Goal: Information Seeking & Learning: Learn about a topic

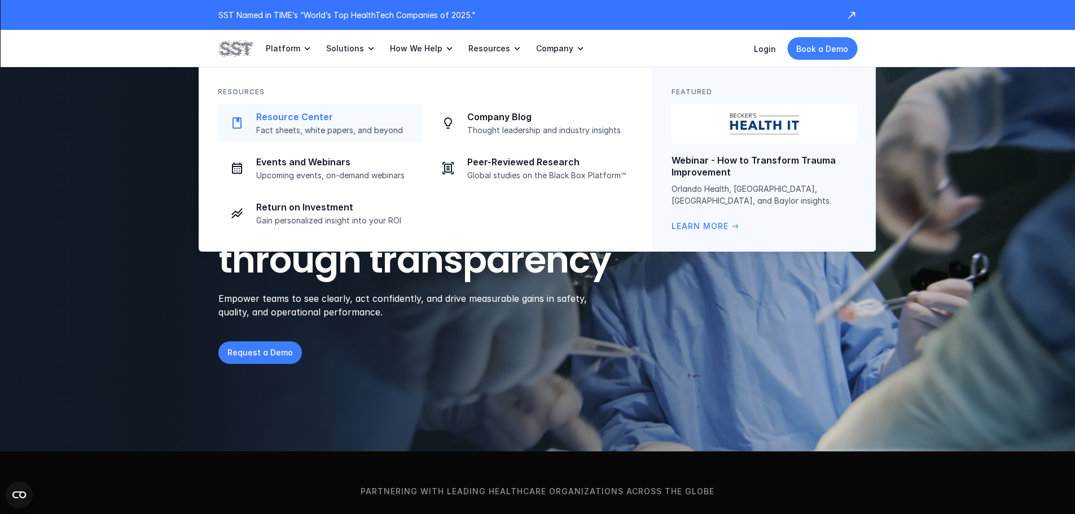
click at [313, 121] on p "Resource Center" at bounding box center [335, 117] width 159 height 12
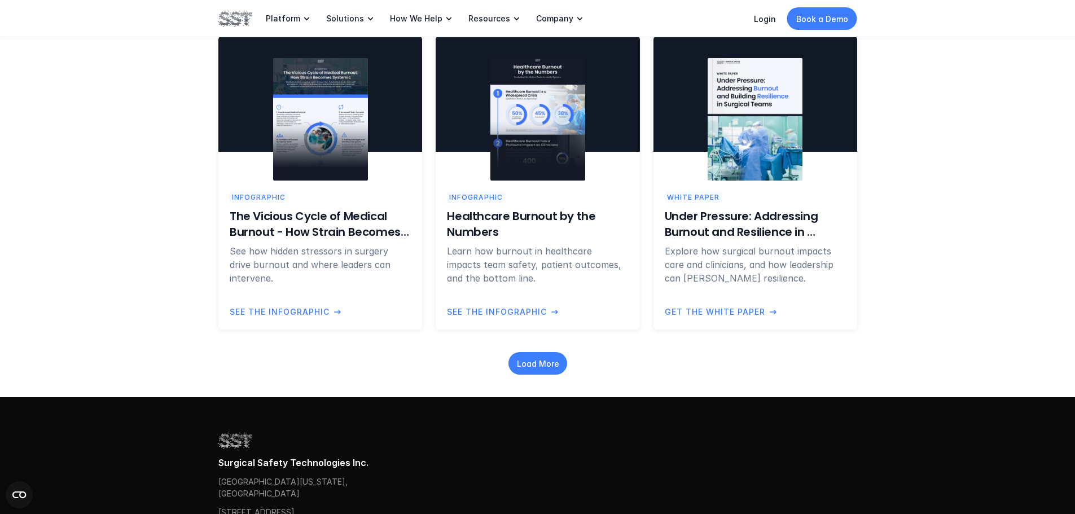
scroll to position [1129, 0]
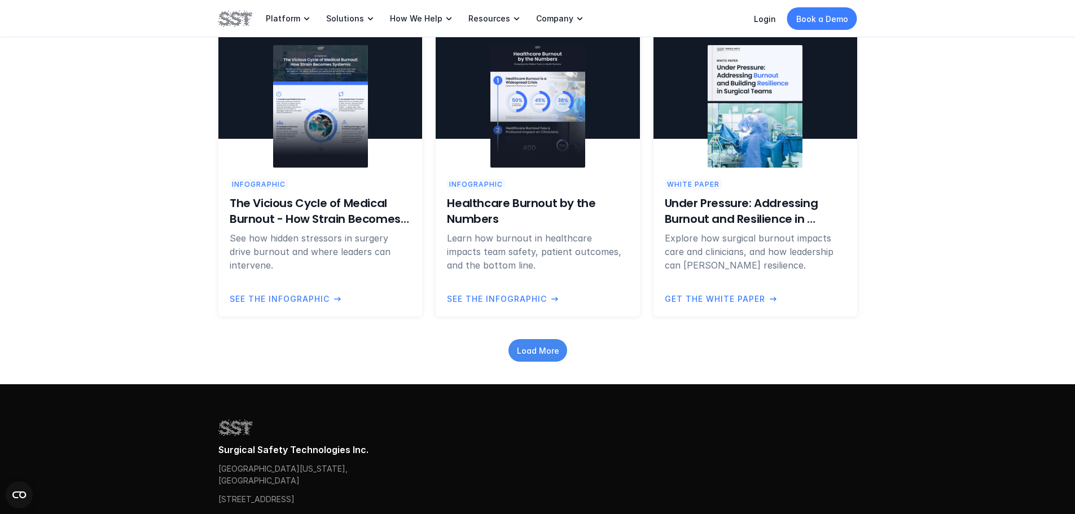
click at [524, 340] on div "Load More" at bounding box center [538, 350] width 59 height 23
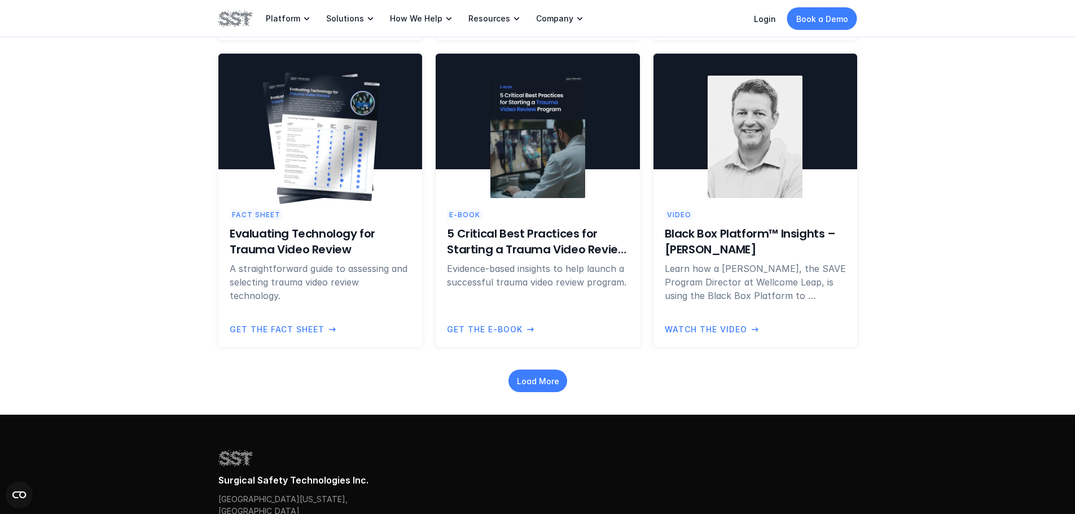
scroll to position [1750, 0]
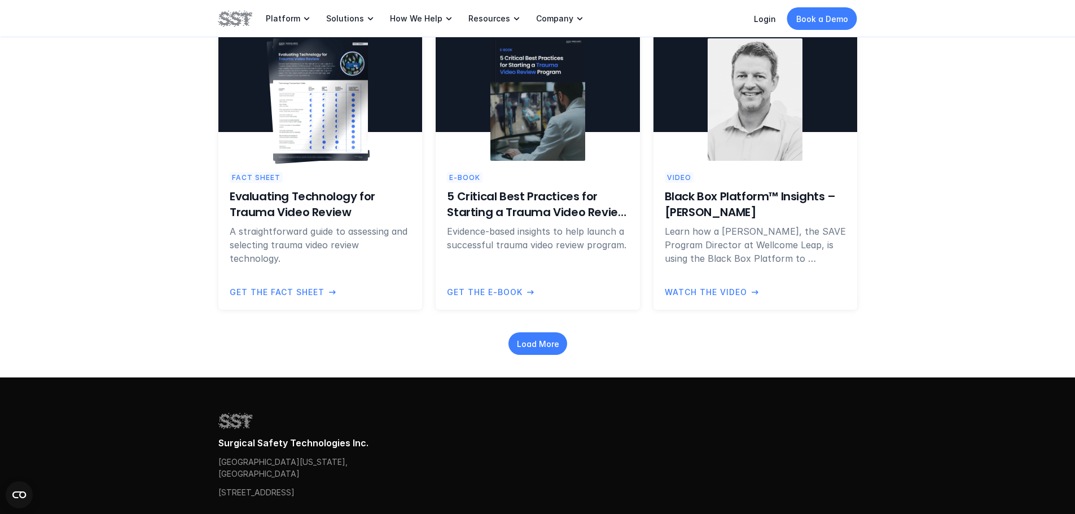
click at [540, 329] on div "Load More" at bounding box center [537, 339] width 639 height 32
click at [534, 343] on p "Load More" at bounding box center [537, 344] width 42 height 12
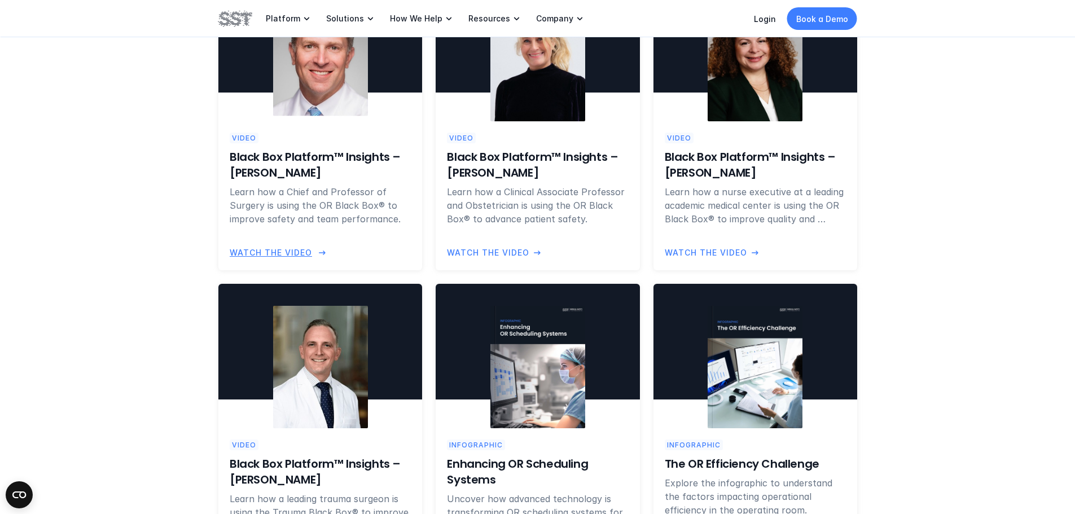
scroll to position [2314, 0]
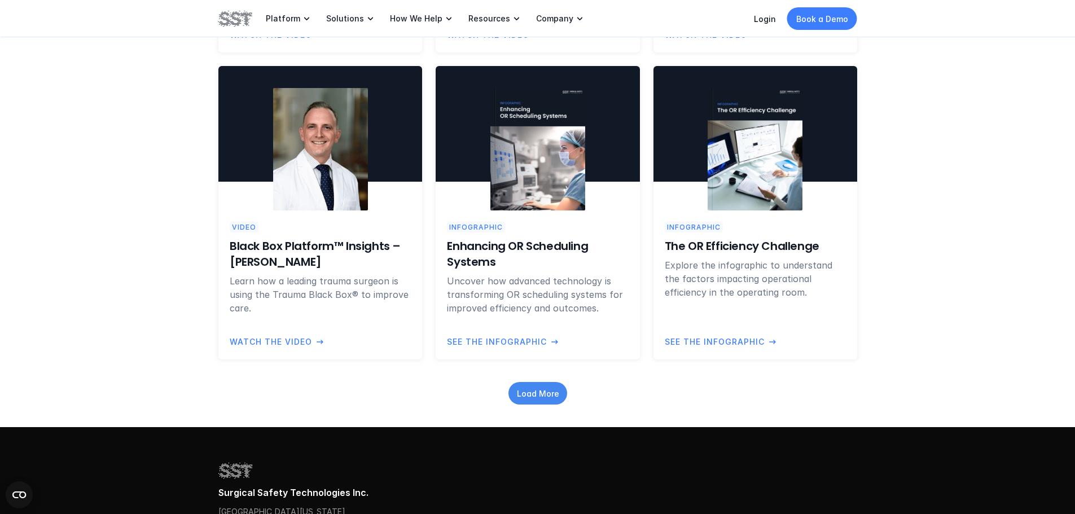
click at [559, 388] on div "Load More" at bounding box center [538, 393] width 59 height 23
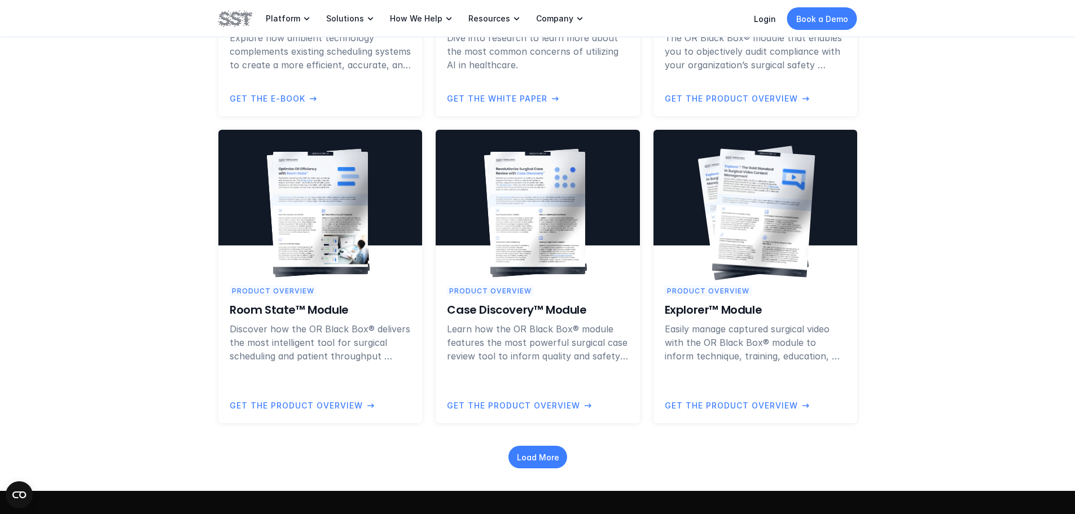
scroll to position [2991, 0]
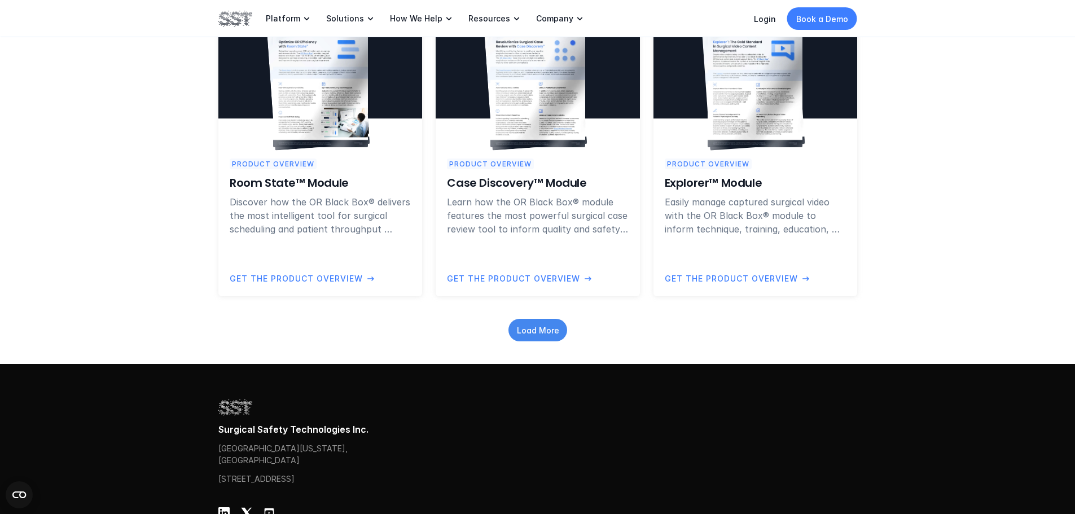
click at [527, 326] on p "Load More" at bounding box center [537, 330] width 42 height 12
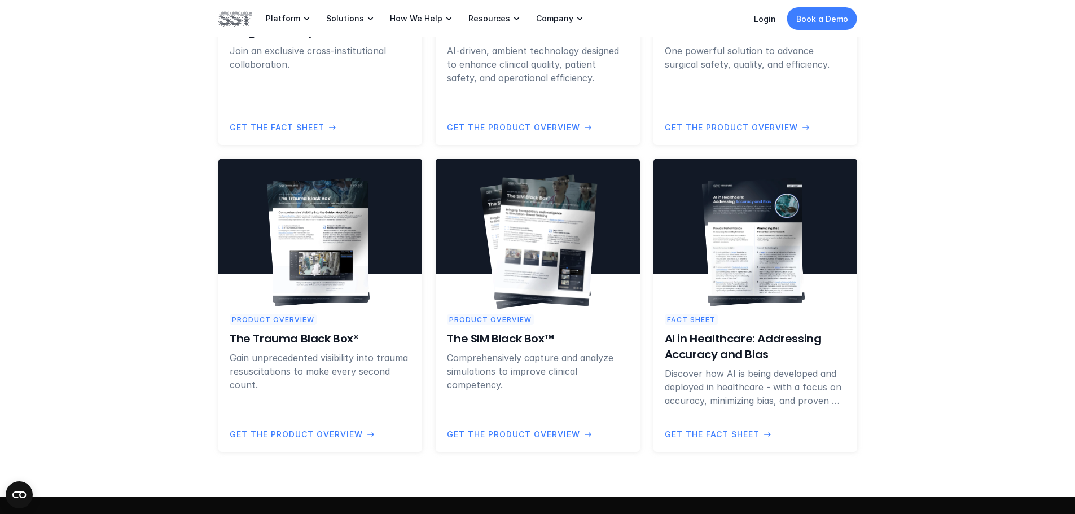
scroll to position [3612, 0]
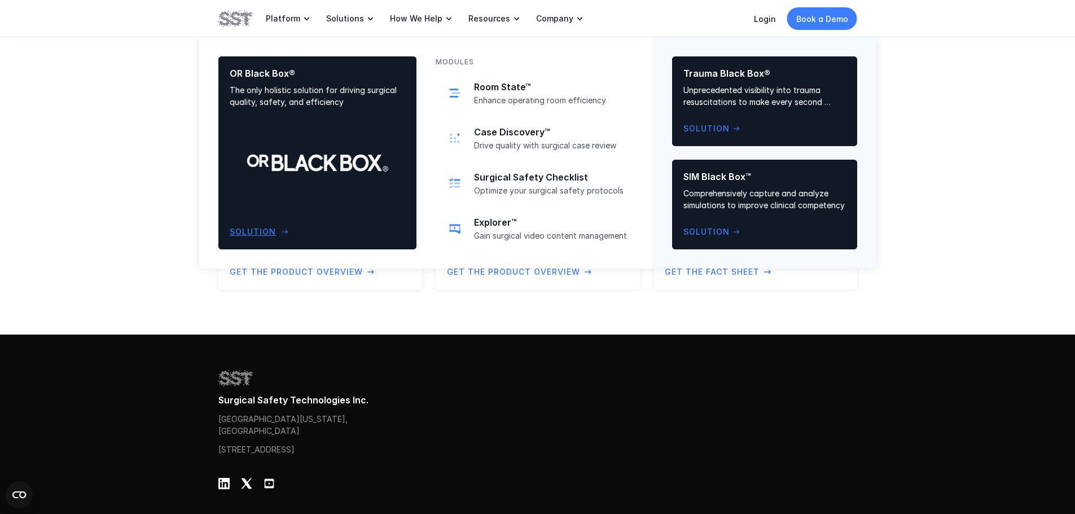
drag, startPoint x: 336, startPoint y: 157, endPoint x: 327, endPoint y: 148, distance: 12.8
click at [336, 158] on div "OR Black Box® The only holistic solution for driving surgical quality, safety, …" at bounding box center [318, 153] width 176 height 170
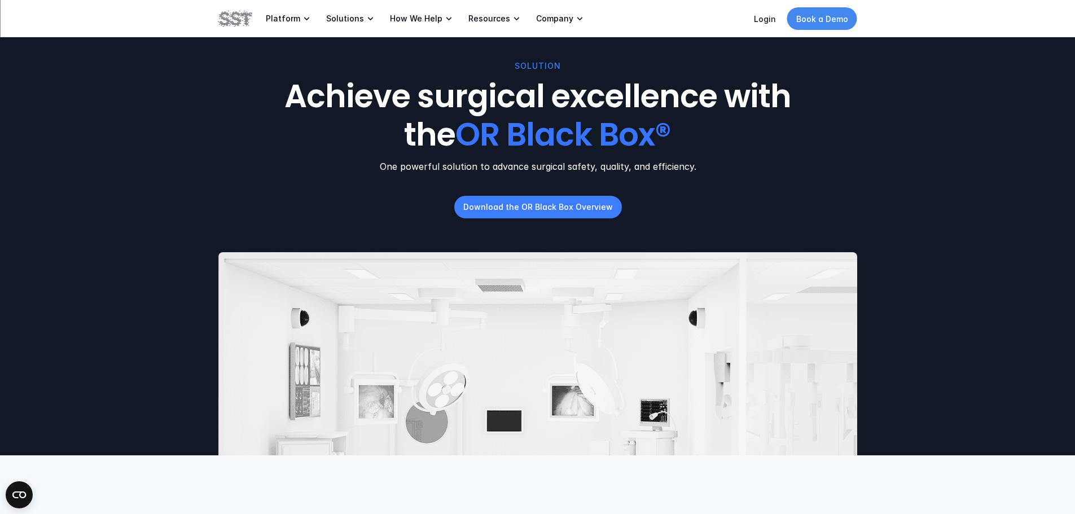
drag, startPoint x: 827, startPoint y: 18, endPoint x: 814, endPoint y: 17, distance: 13.6
click at [827, 18] on p "Book a Demo" at bounding box center [822, 19] width 52 height 12
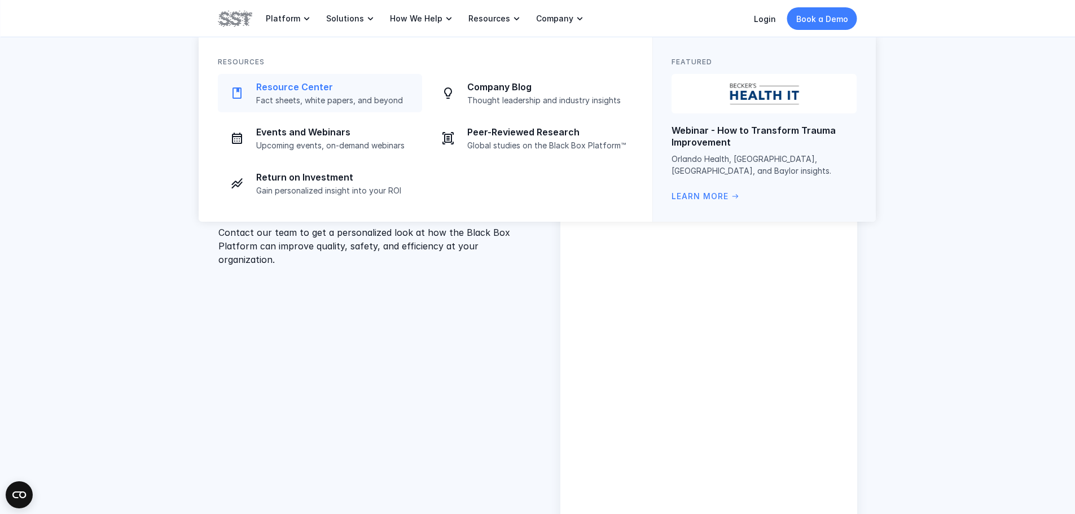
click at [334, 106] on link "Resource Center Fact sheets, white papers, and beyond" at bounding box center [320, 93] width 204 height 38
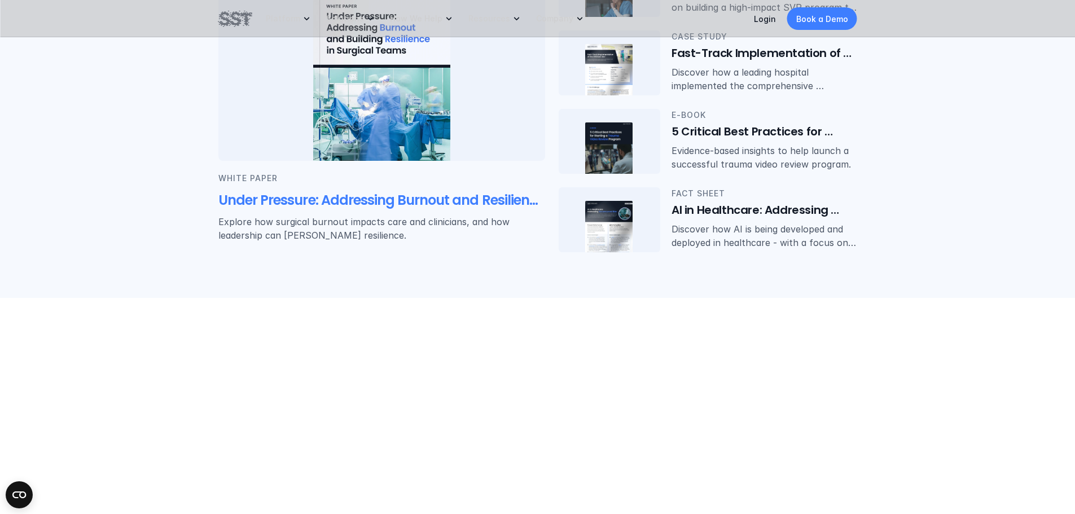
scroll to position [395, 0]
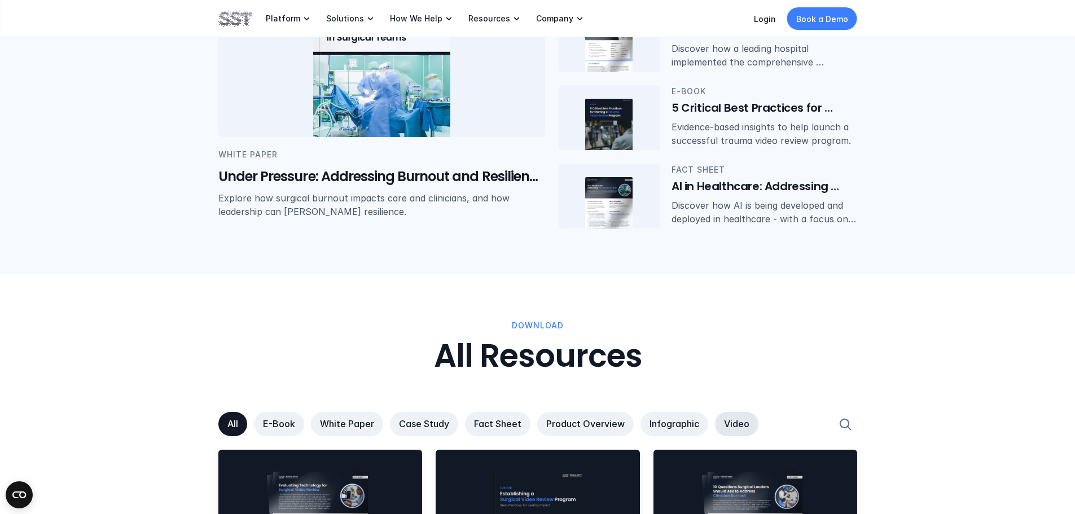
click at [751, 424] on link "Video" at bounding box center [736, 424] width 43 height 24
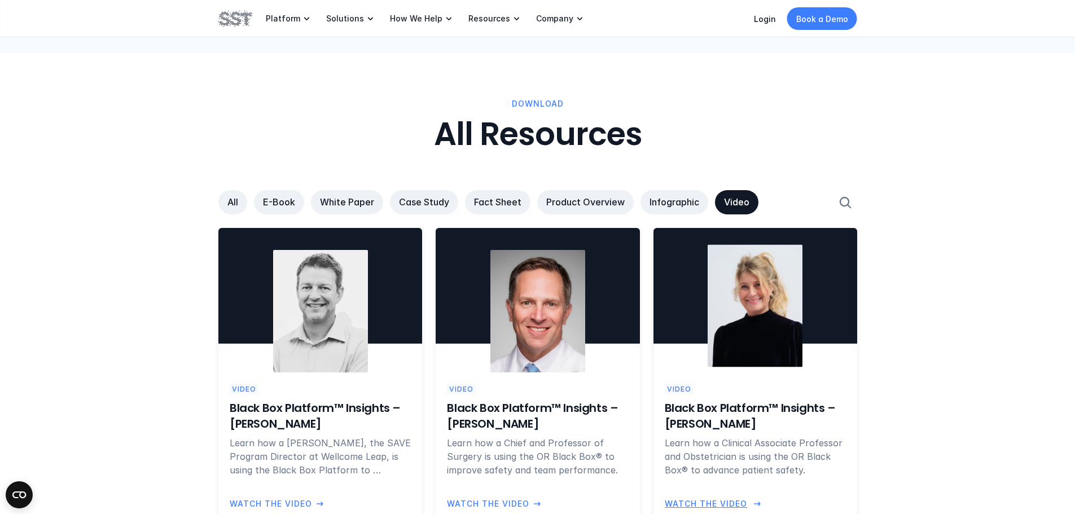
scroll to position [621, 0]
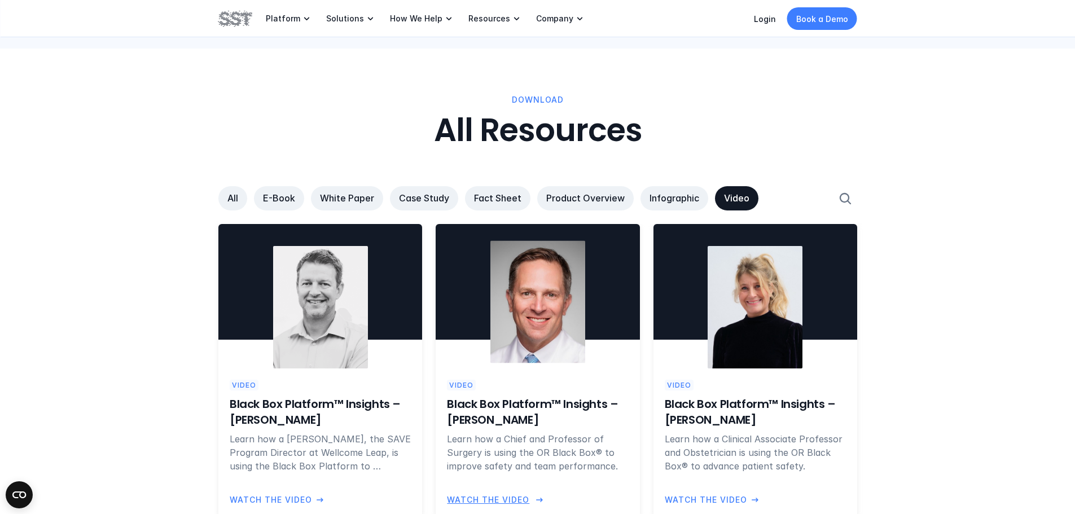
click at [515, 385] on div "Video Black Box Platform™ Insights – Dr. Doug Smink Learn how a Chief and Profe…" at bounding box center [537, 426] width 181 height 93
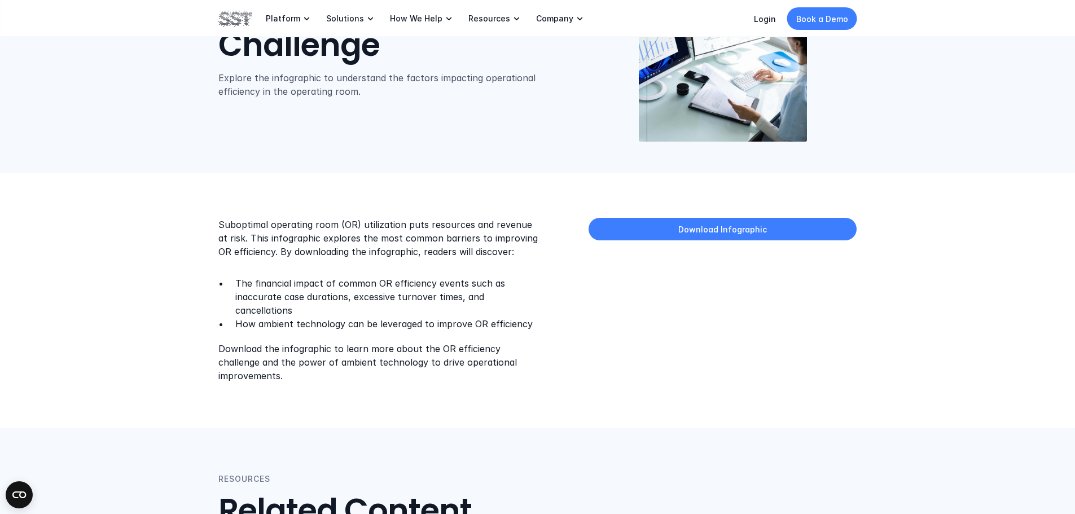
scroll to position [169, 0]
